Goal: Communication & Community: Answer question/provide support

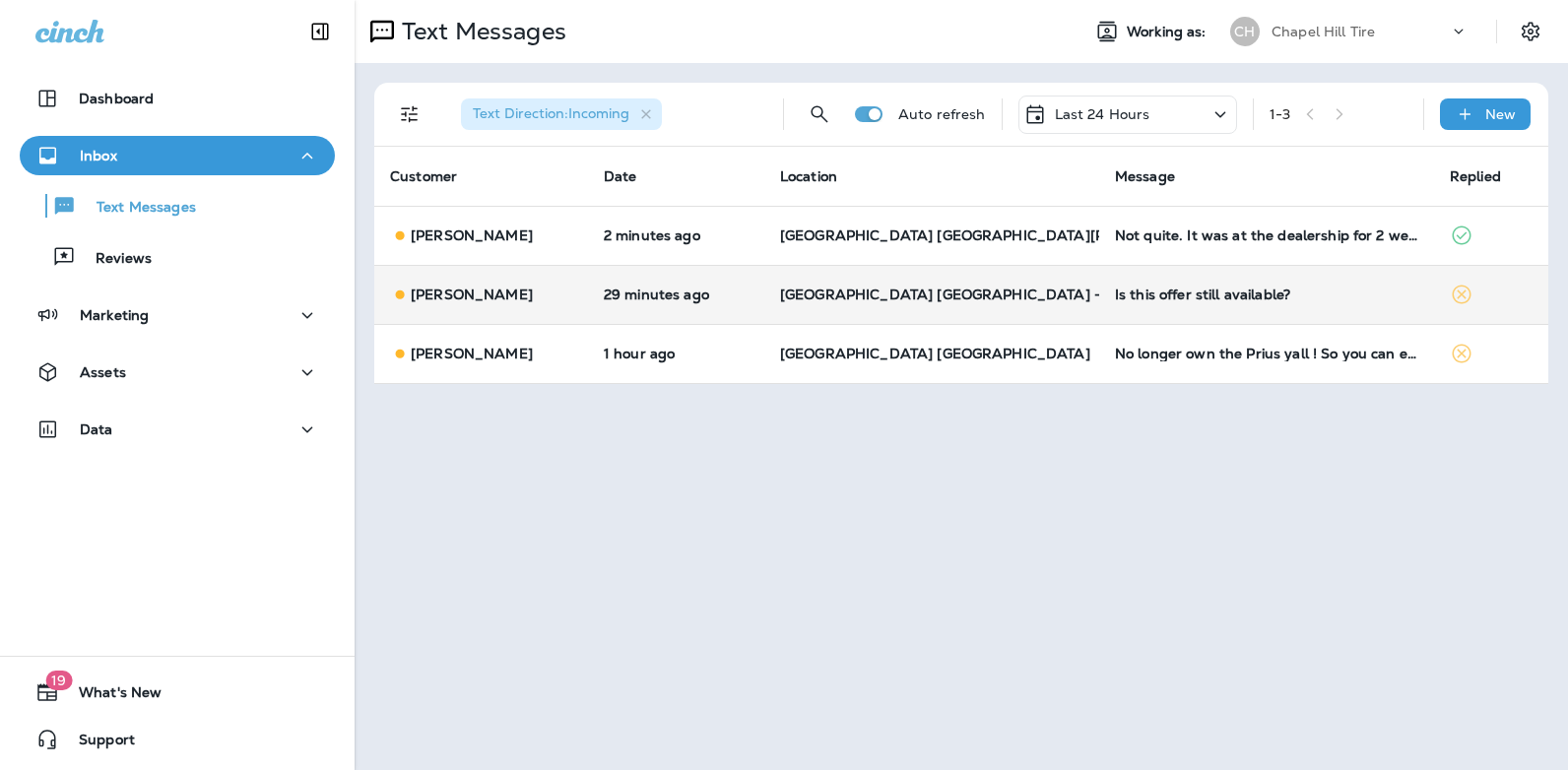
click at [1149, 292] on div "Is this offer still available?" at bounding box center [1266, 294] width 303 height 16
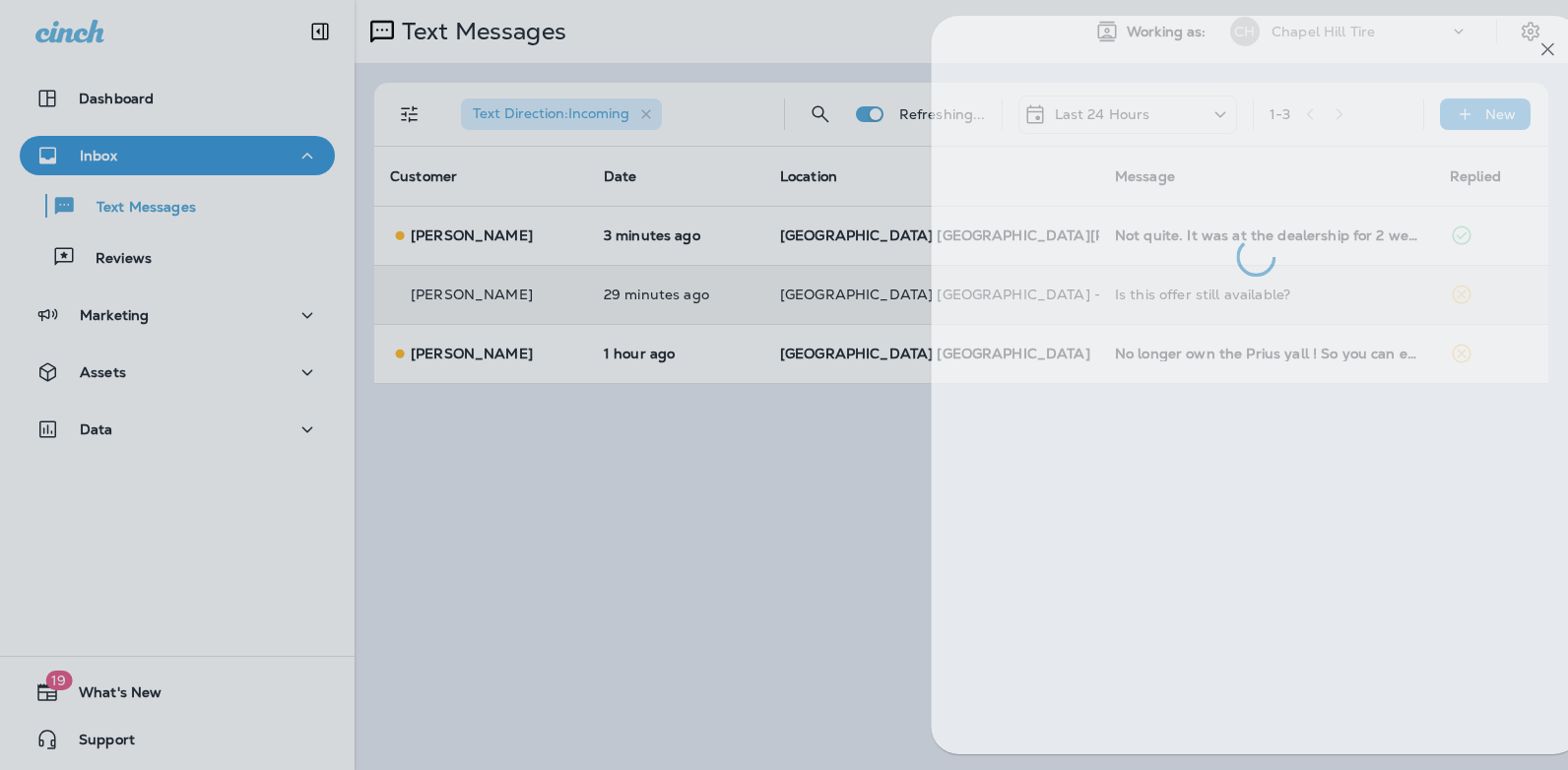
click at [1149, 292] on div at bounding box center [1255, 385] width 650 height 739
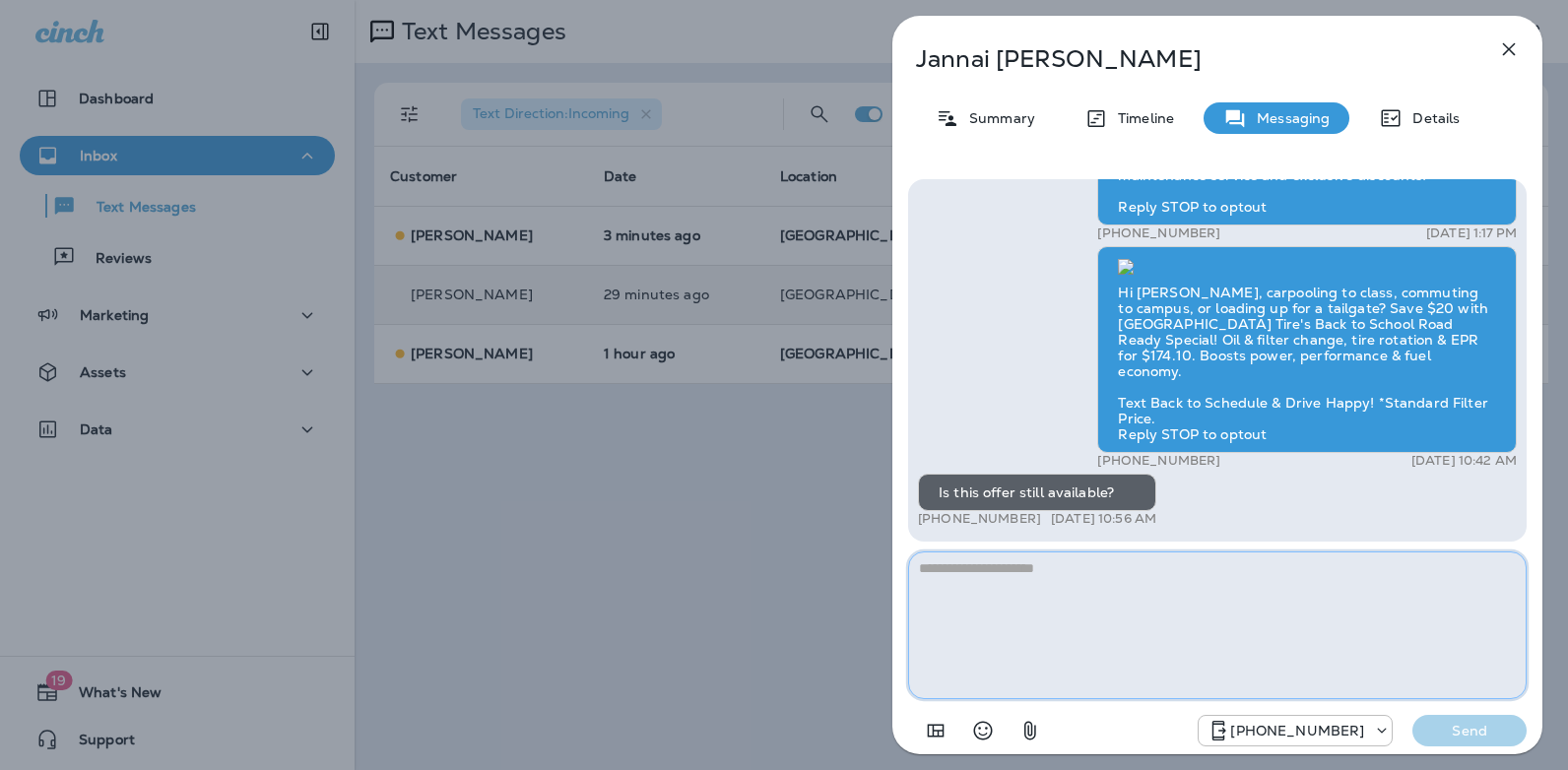
click at [1004, 578] on textarea at bounding box center [1217, 626] width 619 height 148
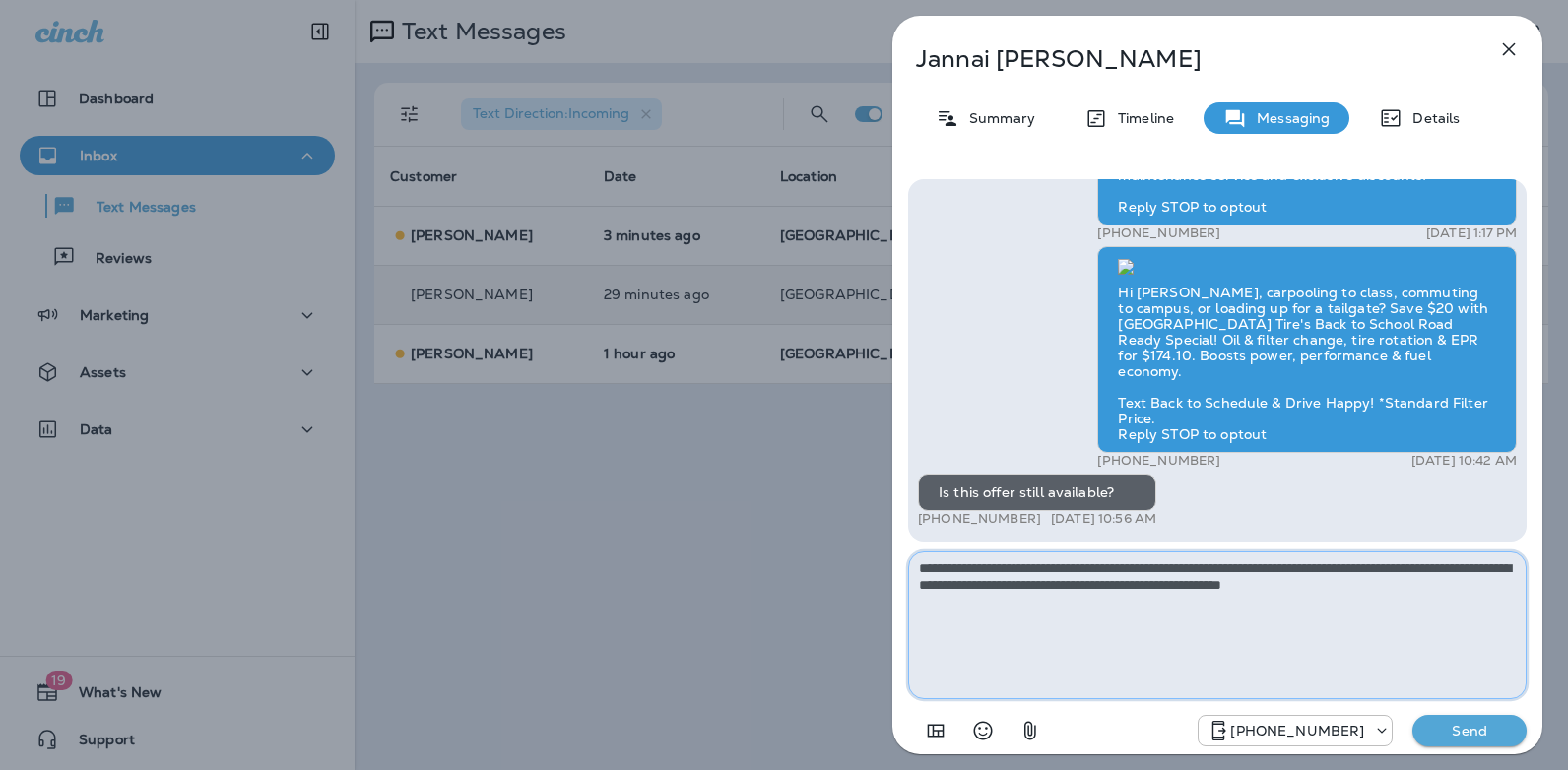
type textarea "**********"
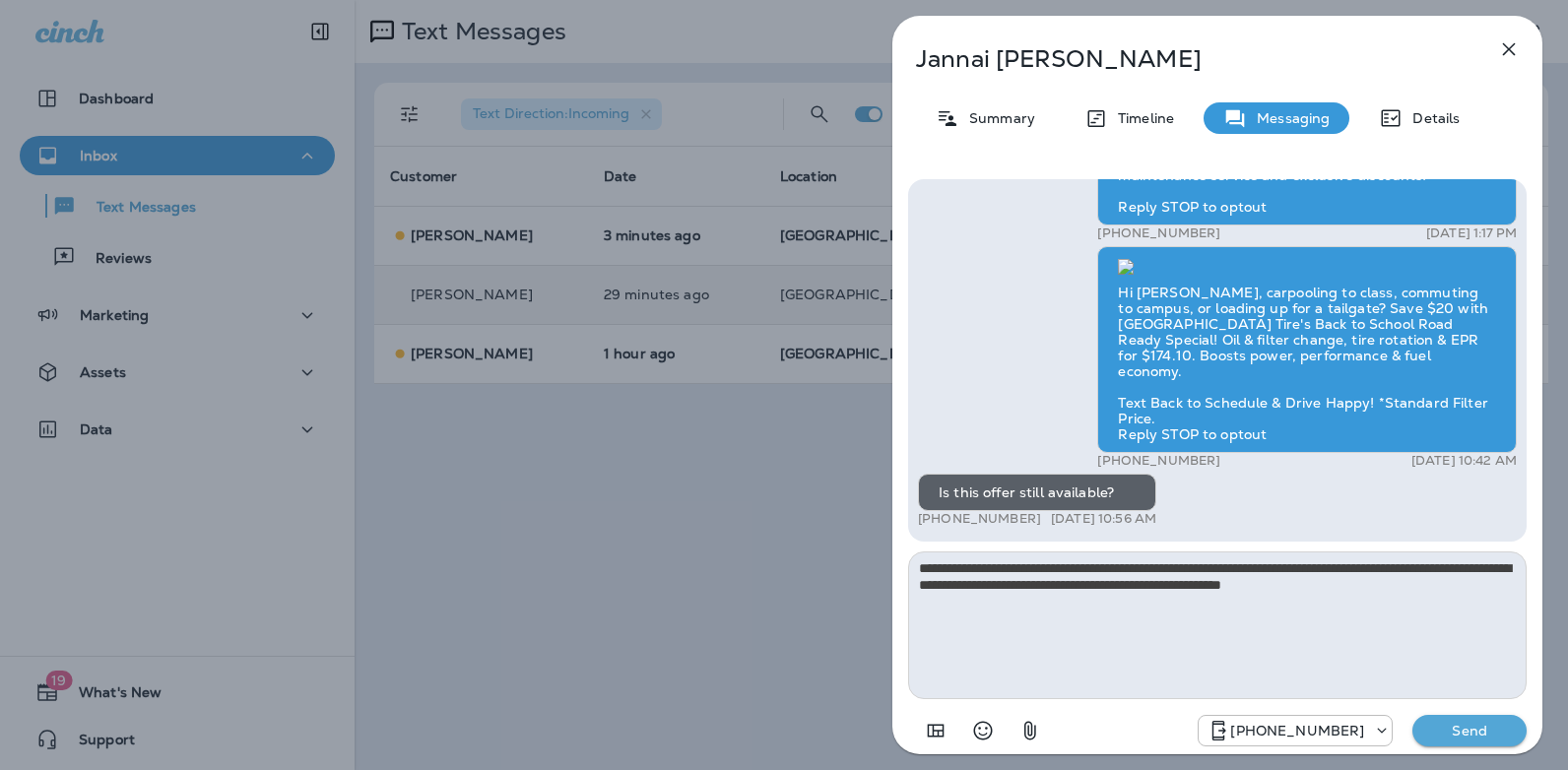
click at [1475, 747] on div "[PHONE_NUMBER] Send" at bounding box center [1217, 726] width 619 height 51
click at [1475, 736] on p "Send" at bounding box center [1469, 732] width 83 height 18
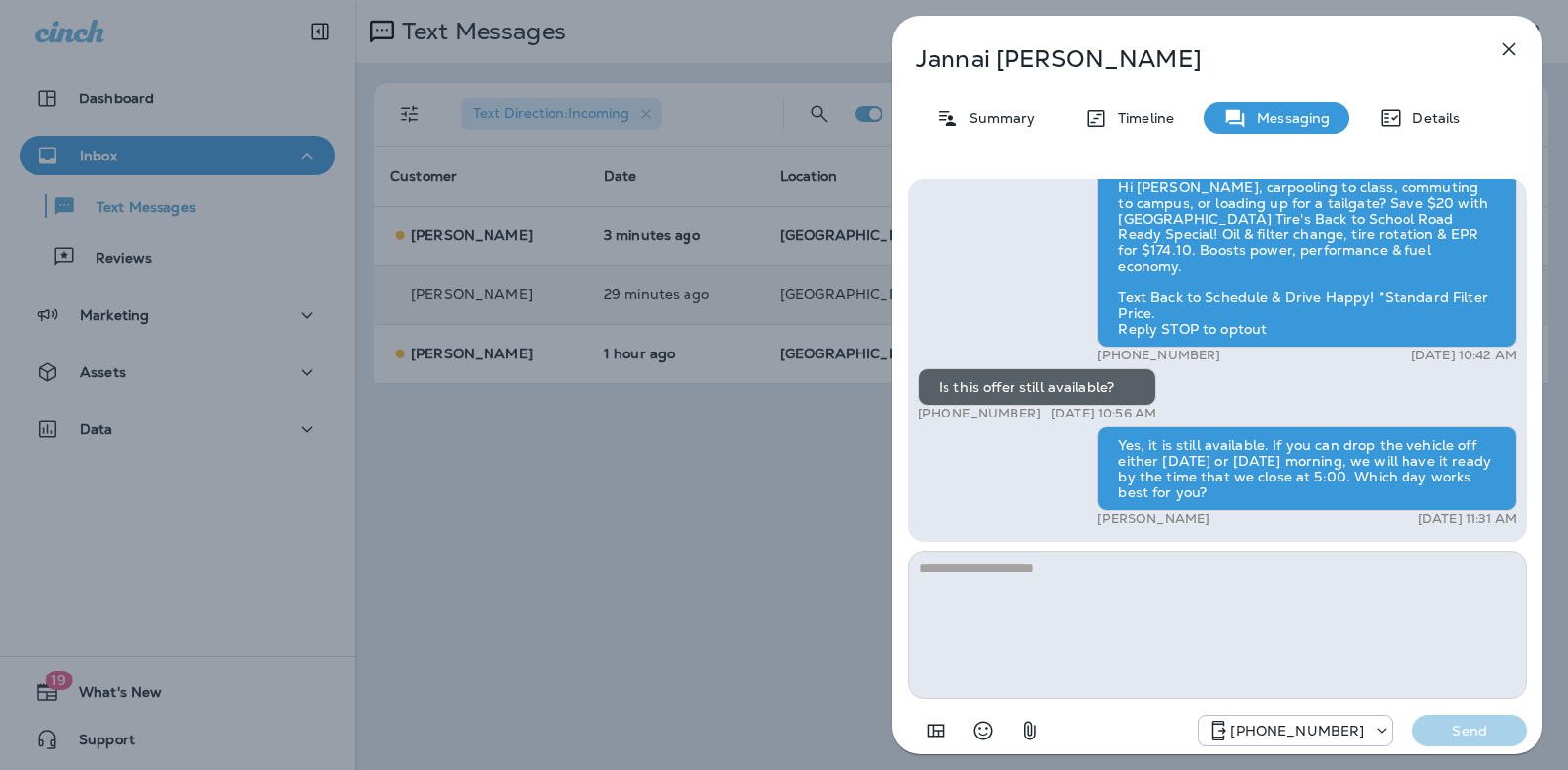
click at [1513, 41] on icon "button" at bounding box center [1509, 49] width 24 height 24
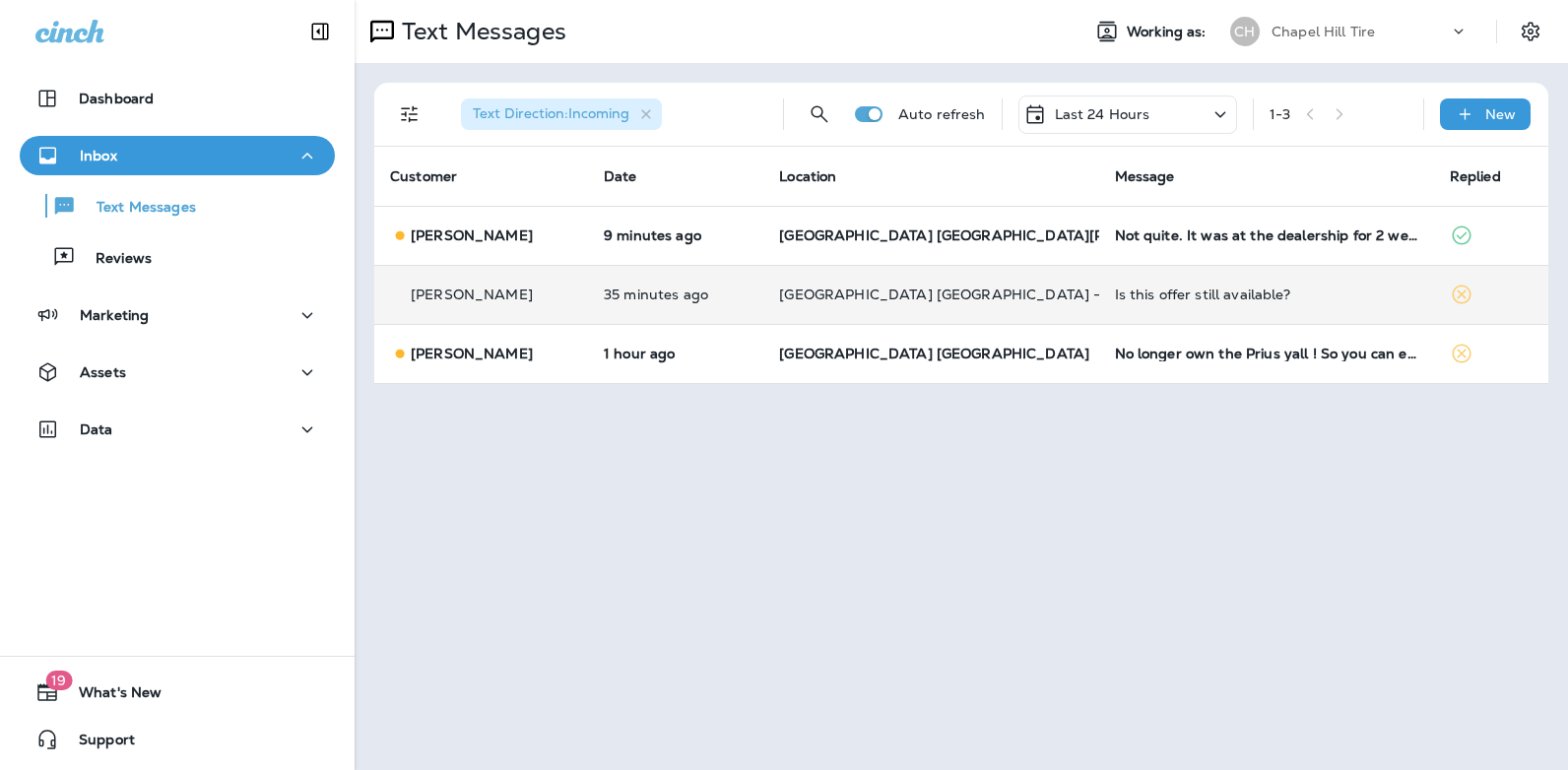
click at [1219, 107] on icon at bounding box center [1221, 115] width 24 height 25
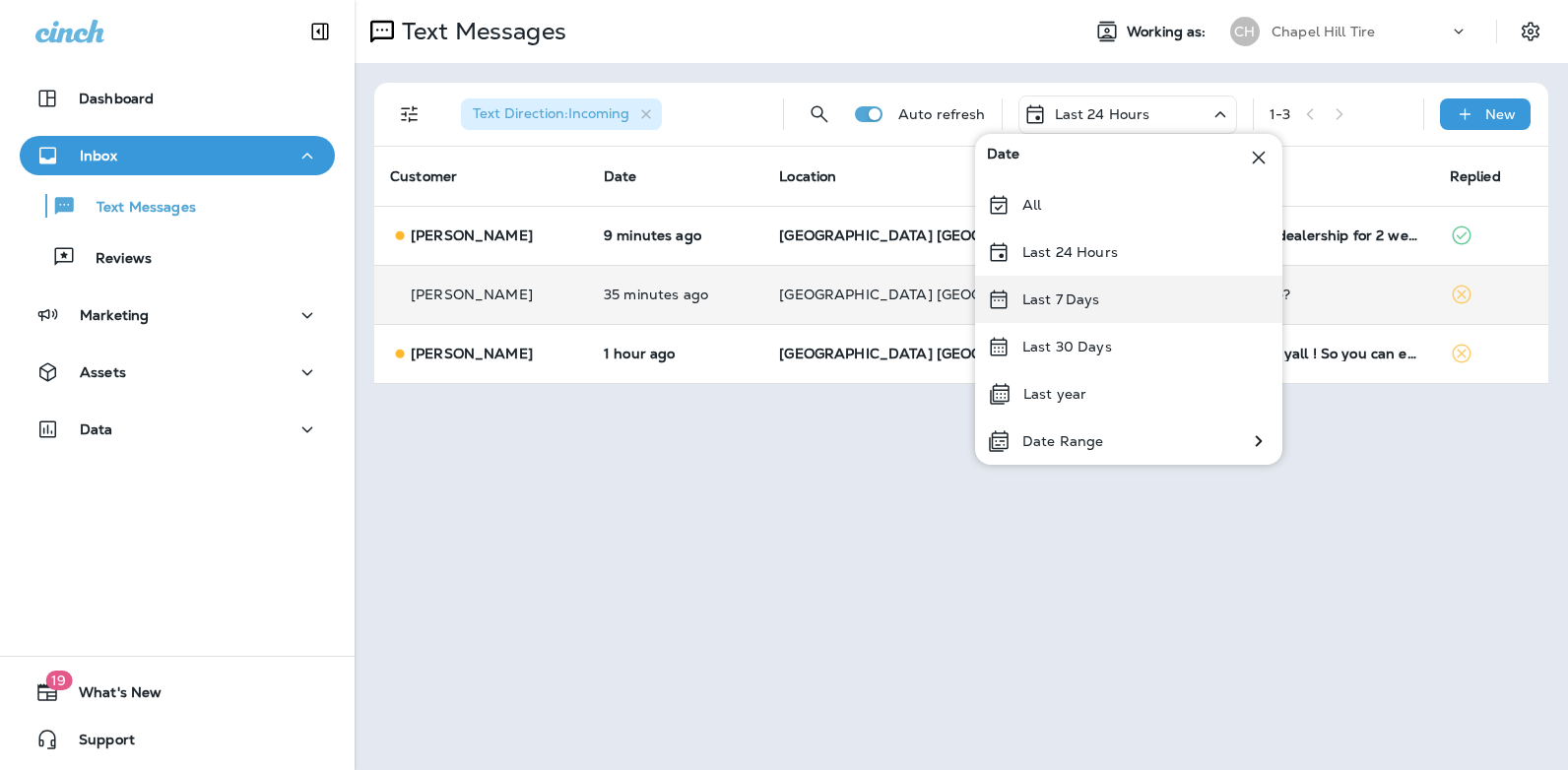
click at [1106, 297] on div "Last 7 Days" at bounding box center [1128, 299] width 307 height 47
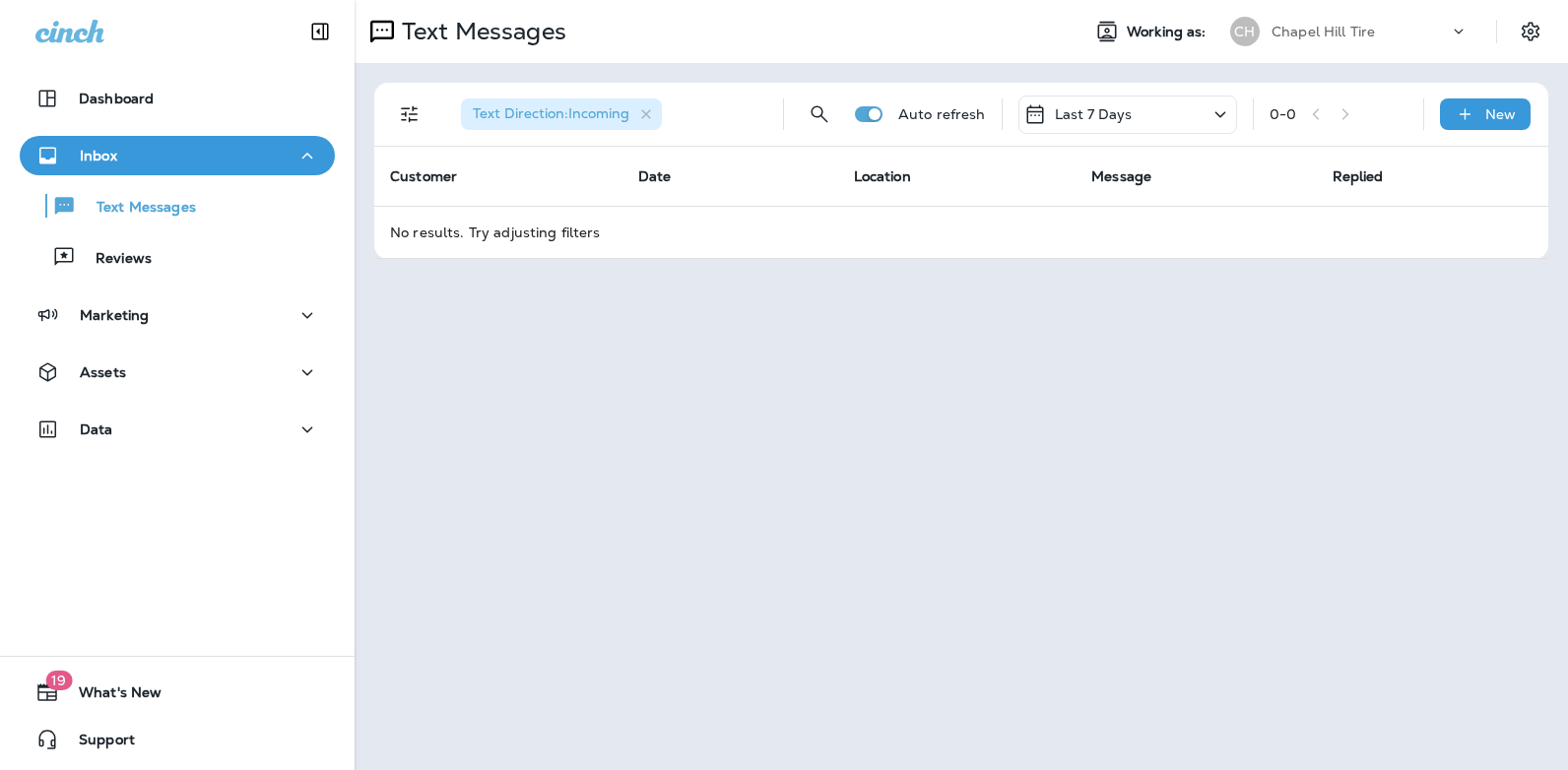
click at [1216, 113] on icon at bounding box center [1221, 115] width 24 height 25
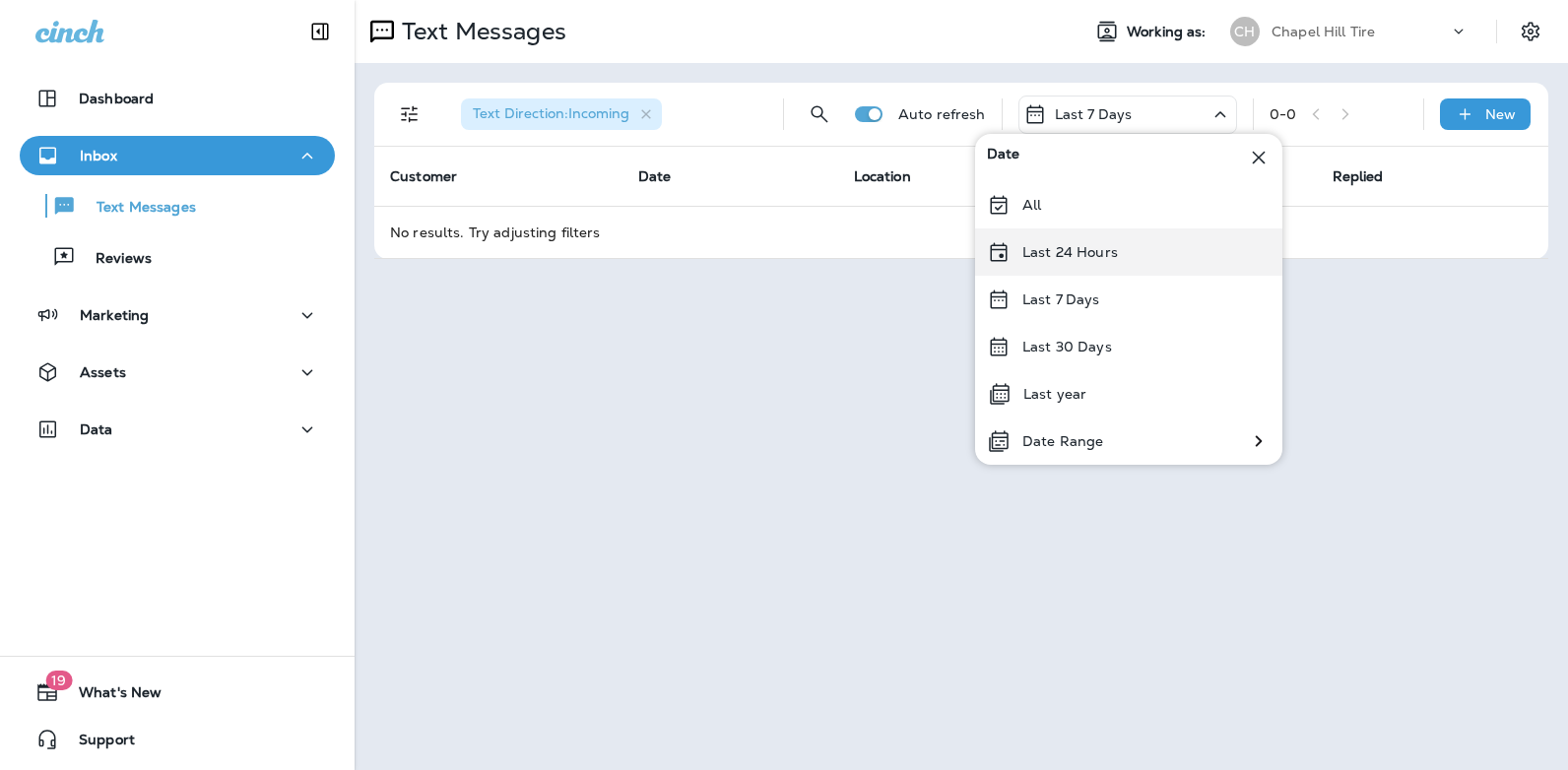
click at [1120, 251] on div "Last 24 Hours" at bounding box center [1128, 253] width 307 height 47
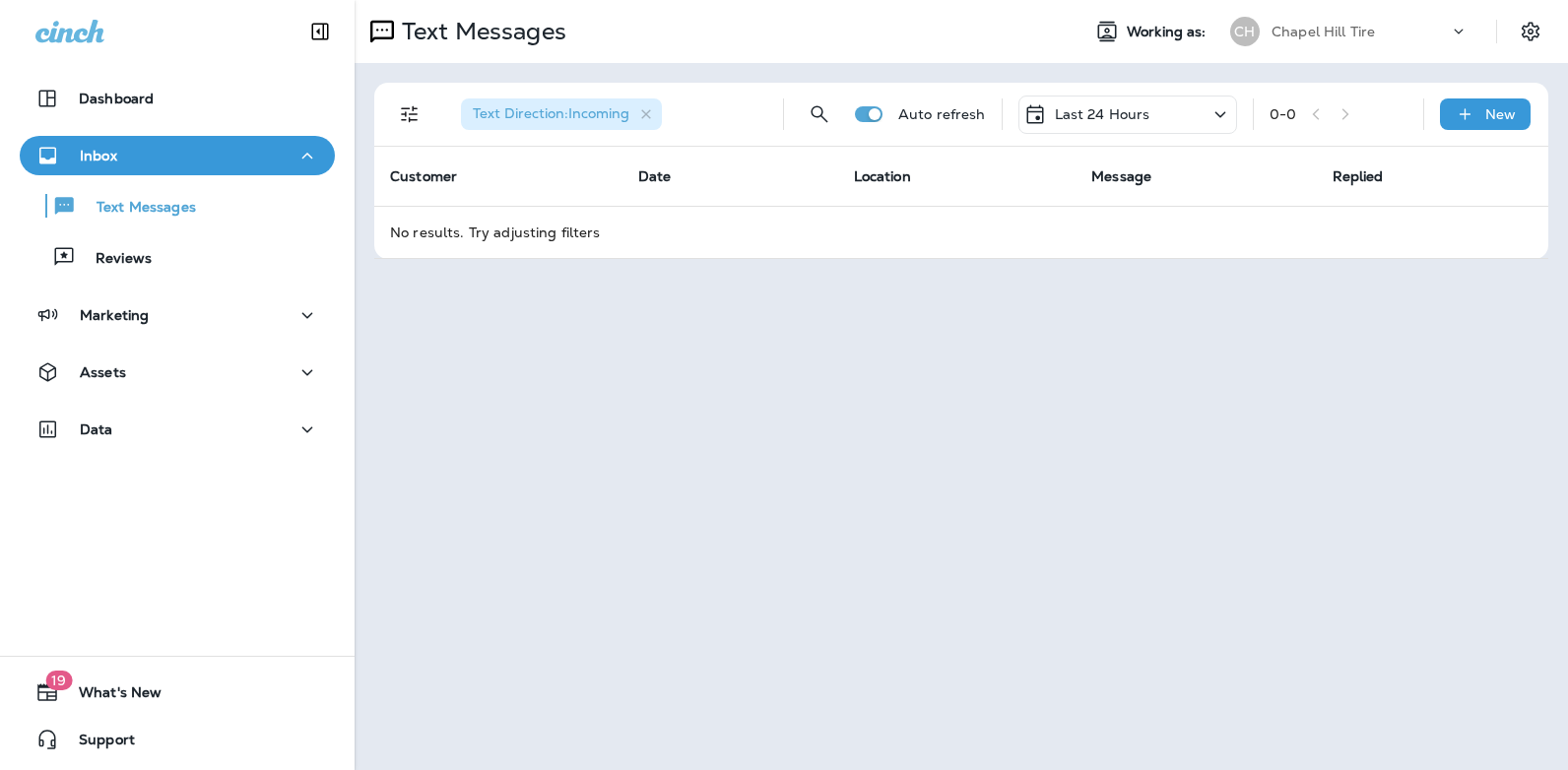
click at [1219, 114] on icon at bounding box center [1220, 115] width 11 height 6
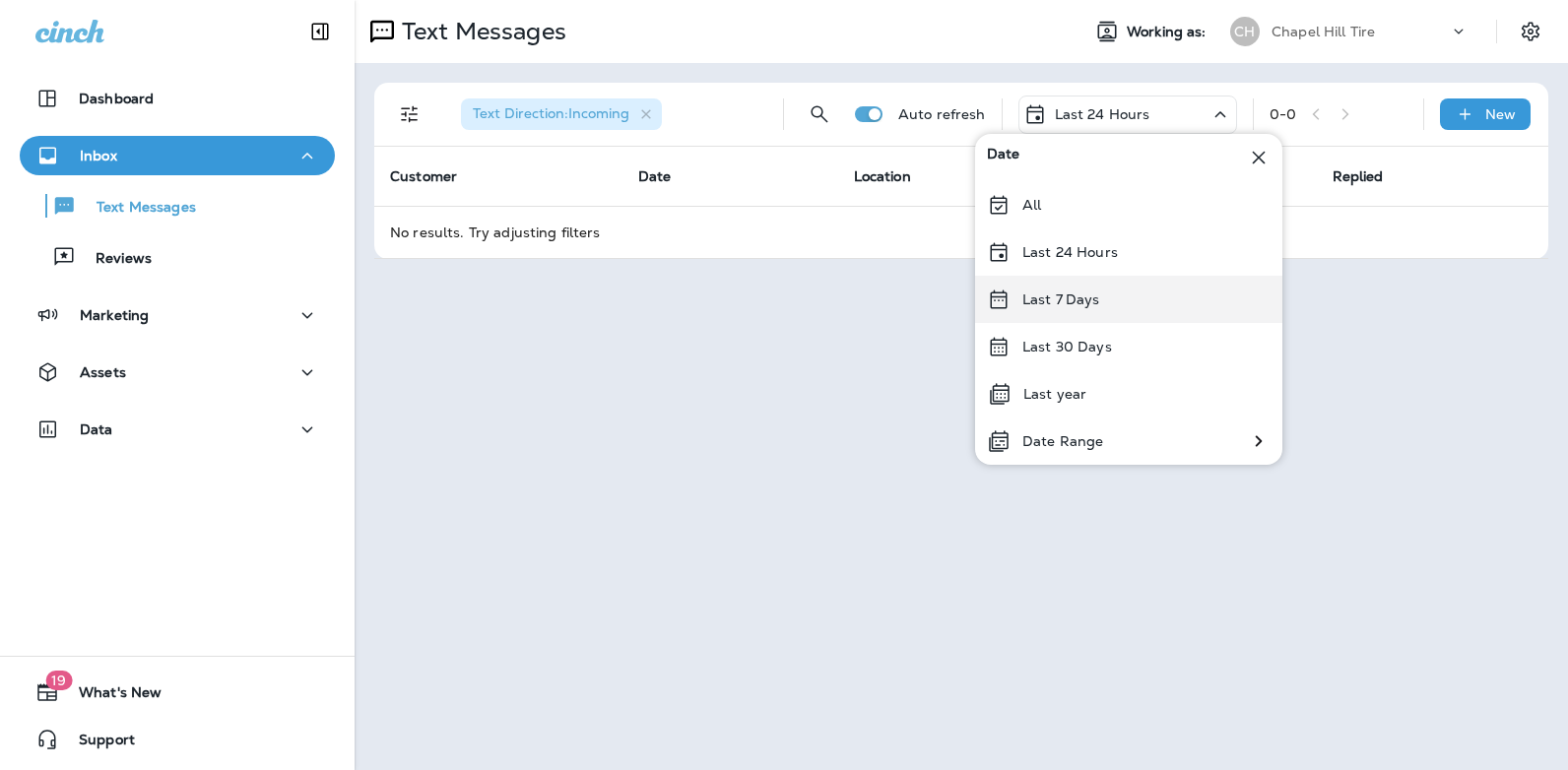
click at [1128, 297] on div "Last 7 Days" at bounding box center [1128, 299] width 307 height 47
